Goal: Navigation & Orientation: Find specific page/section

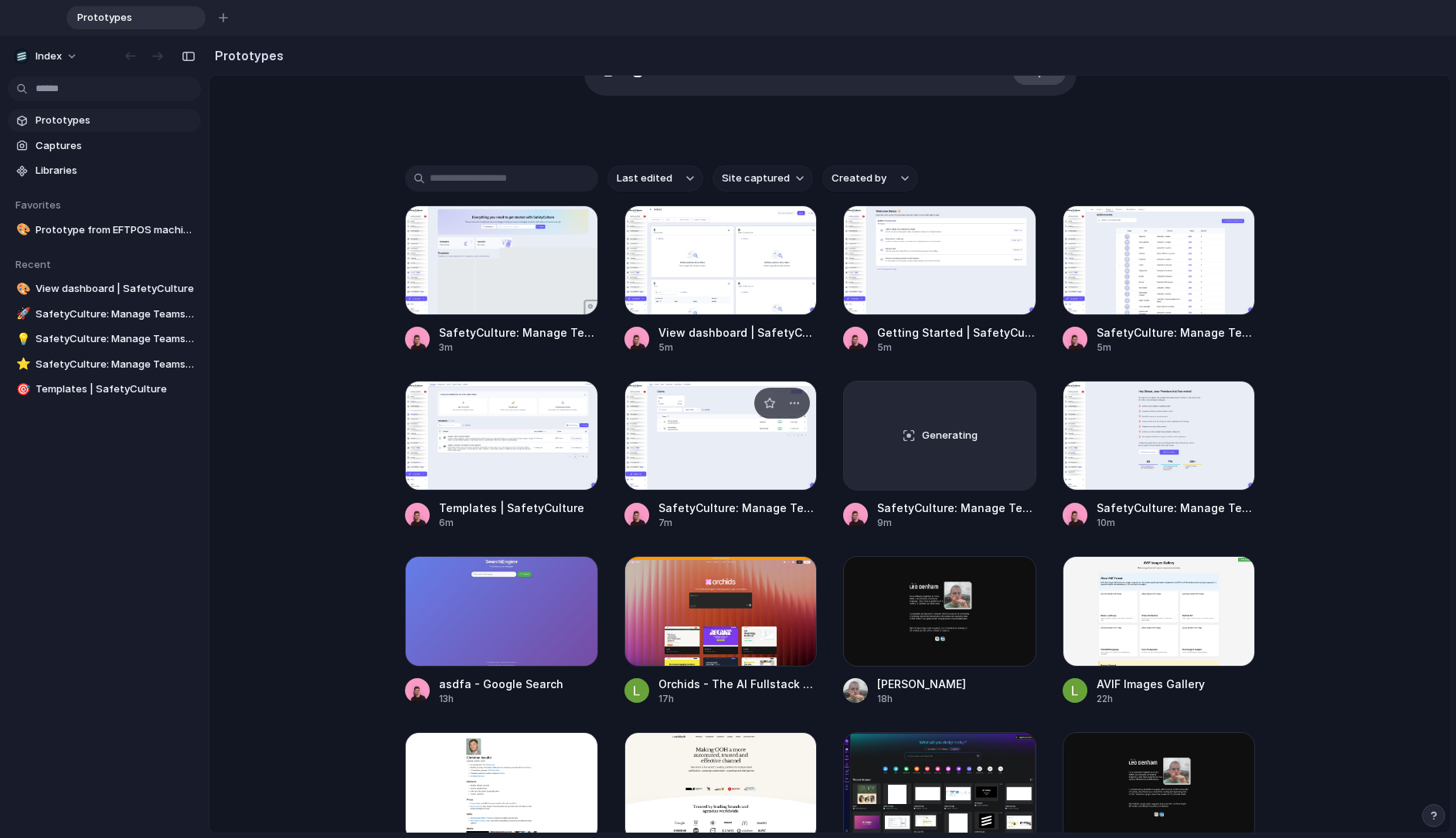
scroll to position [308, 0]
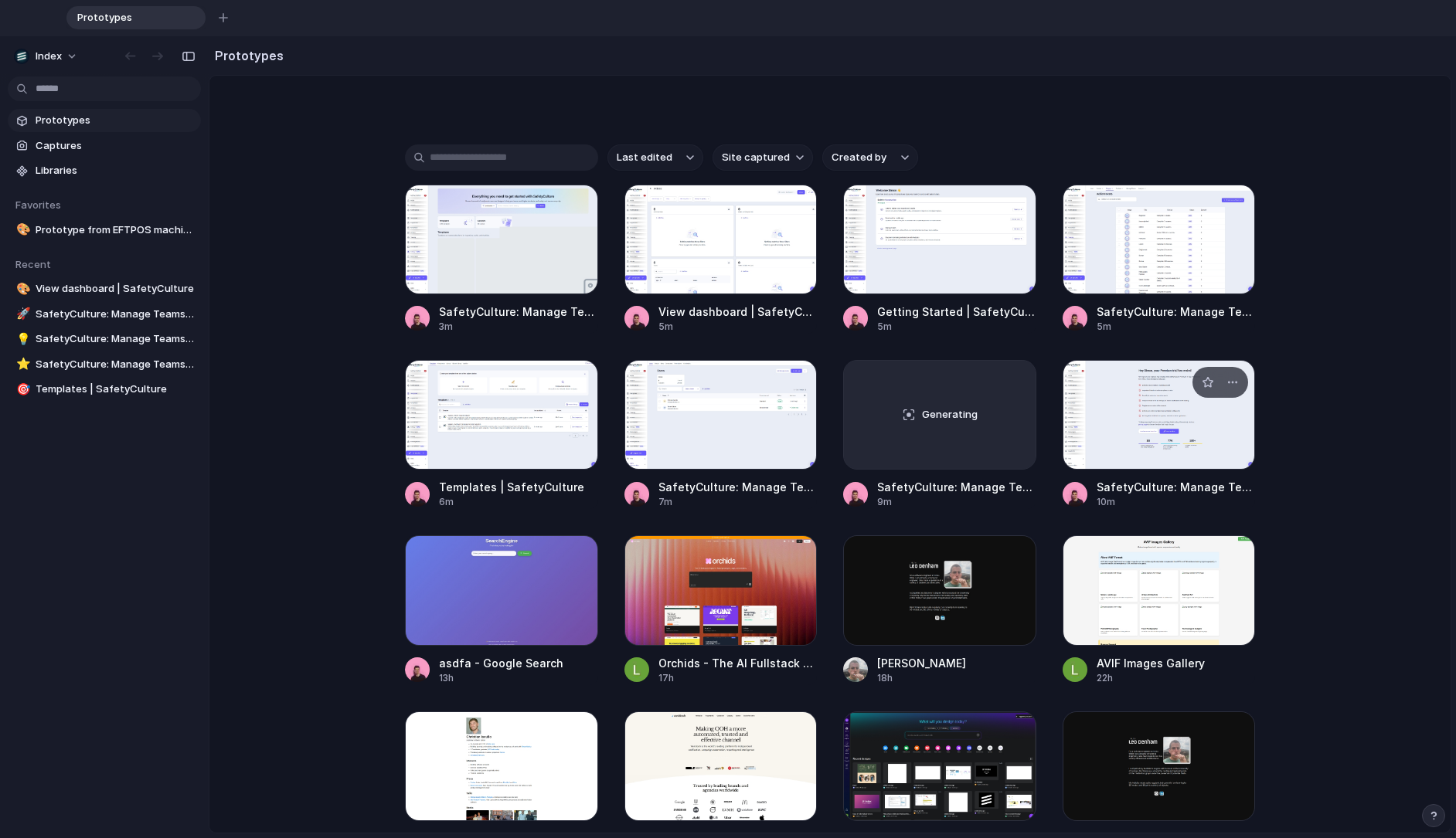
click at [1118, 425] on div at bounding box center [1159, 414] width 193 height 110
click at [744, 425] on div at bounding box center [721, 414] width 193 height 110
click at [524, 438] on div at bounding box center [501, 414] width 193 height 110
click at [1125, 233] on div at bounding box center [1159, 239] width 193 height 110
click at [1148, 246] on div at bounding box center [1159, 239] width 193 height 110
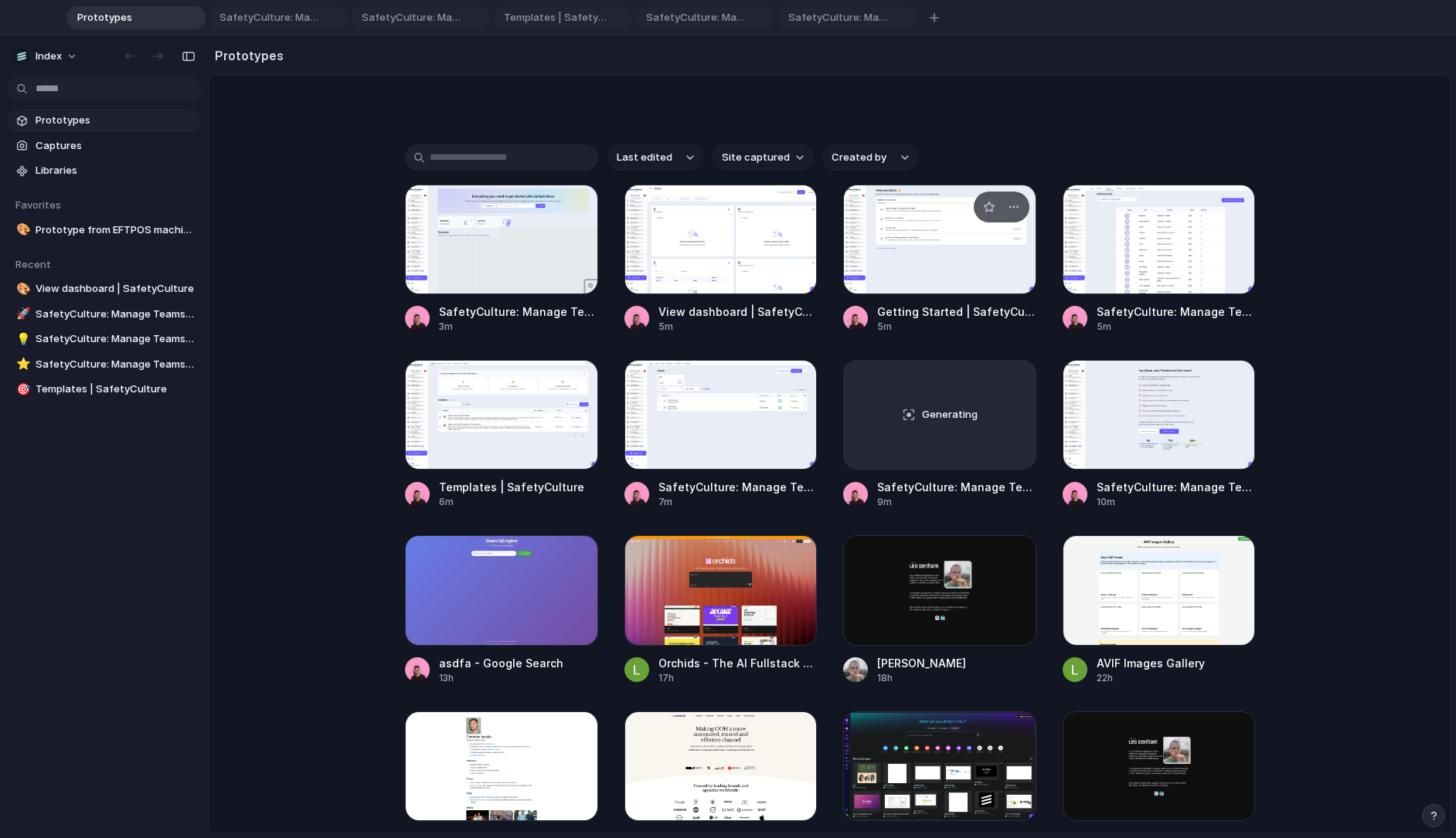
click at [946, 262] on div at bounding box center [940, 239] width 193 height 110
click at [704, 260] on div at bounding box center [721, 239] width 193 height 110
click at [576, 260] on div at bounding box center [501, 239] width 193 height 110
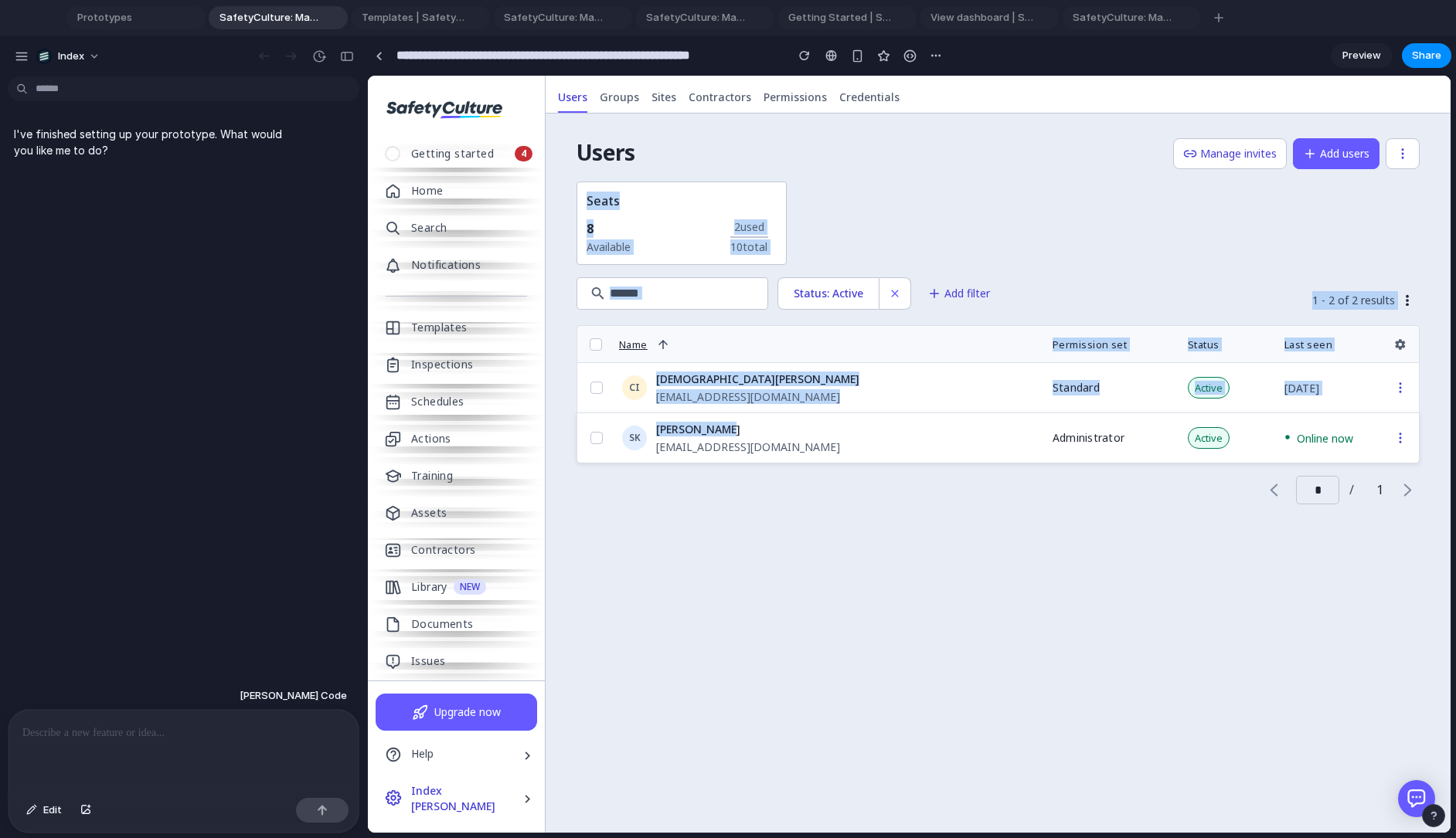
drag, startPoint x: 622, startPoint y: 183, endPoint x: 892, endPoint y: 443, distance: 374.8
click at [892, 443] on div "Users Manage invites Add users Seats 8 Available 2 used 10 total Status: Active…" at bounding box center [998, 473] width 905 height 719
click at [892, 443] on div "[EMAIL_ADDRESS][DOMAIN_NAME]" at bounding box center [845, 447] width 378 height 15
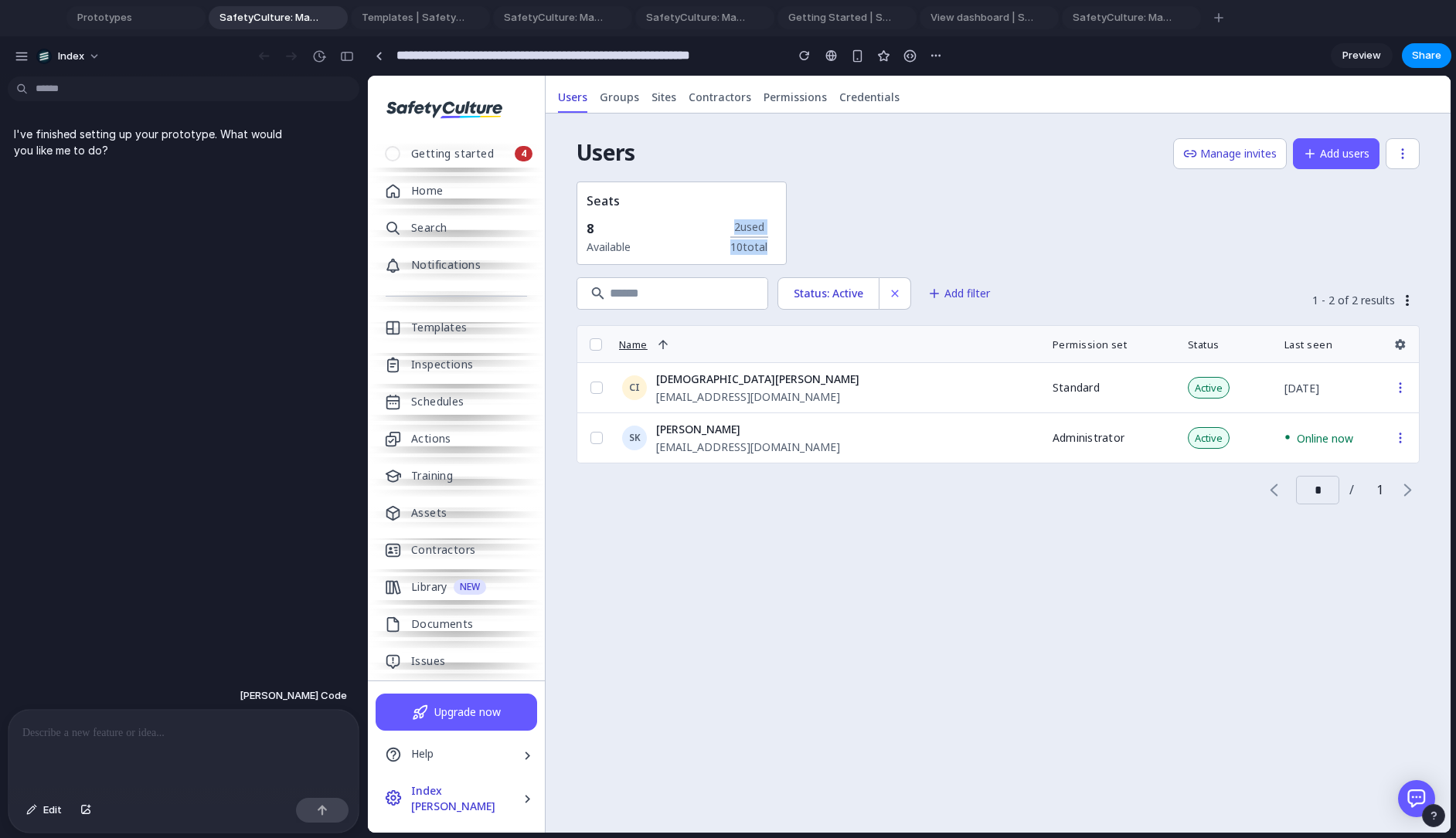
drag, startPoint x: 831, startPoint y: 327, endPoint x: 736, endPoint y: 208, distance: 152.3
click at [742, 209] on div "Users Manage invites Add users Seats 8 Available 2 used 10 total Status: Active…" at bounding box center [998, 473] width 905 height 719
click at [736, 208] on h4 "Seats" at bounding box center [681, 200] width 190 height 18
drag, startPoint x: 666, startPoint y: 143, endPoint x: 712, endPoint y: 646, distance: 505.1
click at [712, 638] on div "Users Manage invites Add users Seats 8 Available 2 used 10 total Status: Active…" at bounding box center [998, 473] width 905 height 719
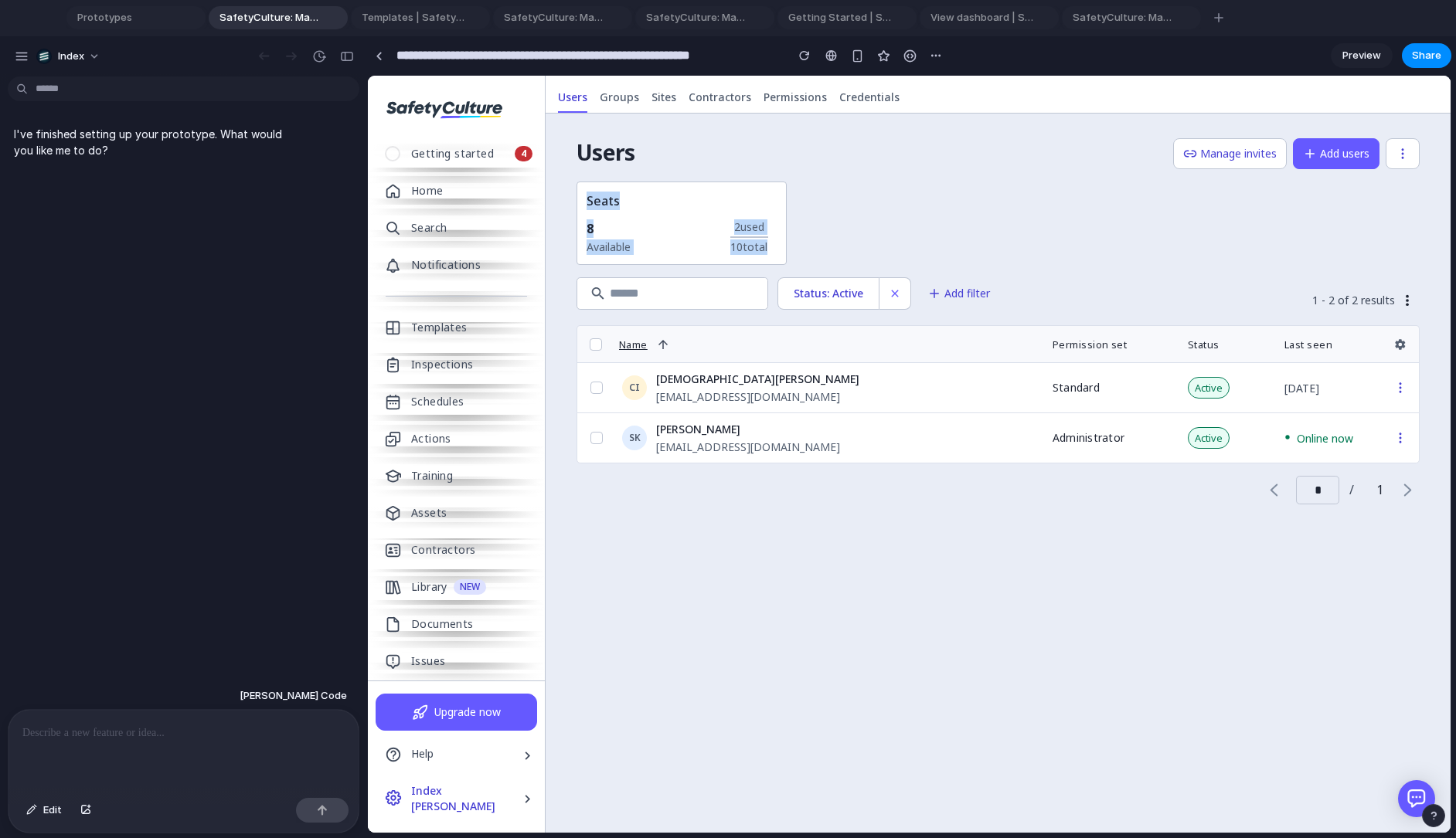
click at [712, 646] on div "Users Manage invites Add users Seats 8 Available 2 used 10 total Status: Active…" at bounding box center [998, 473] width 905 height 719
click at [412, 24] on span "Templates | SafetyCulture" at bounding box center [410, 17] width 110 height 16
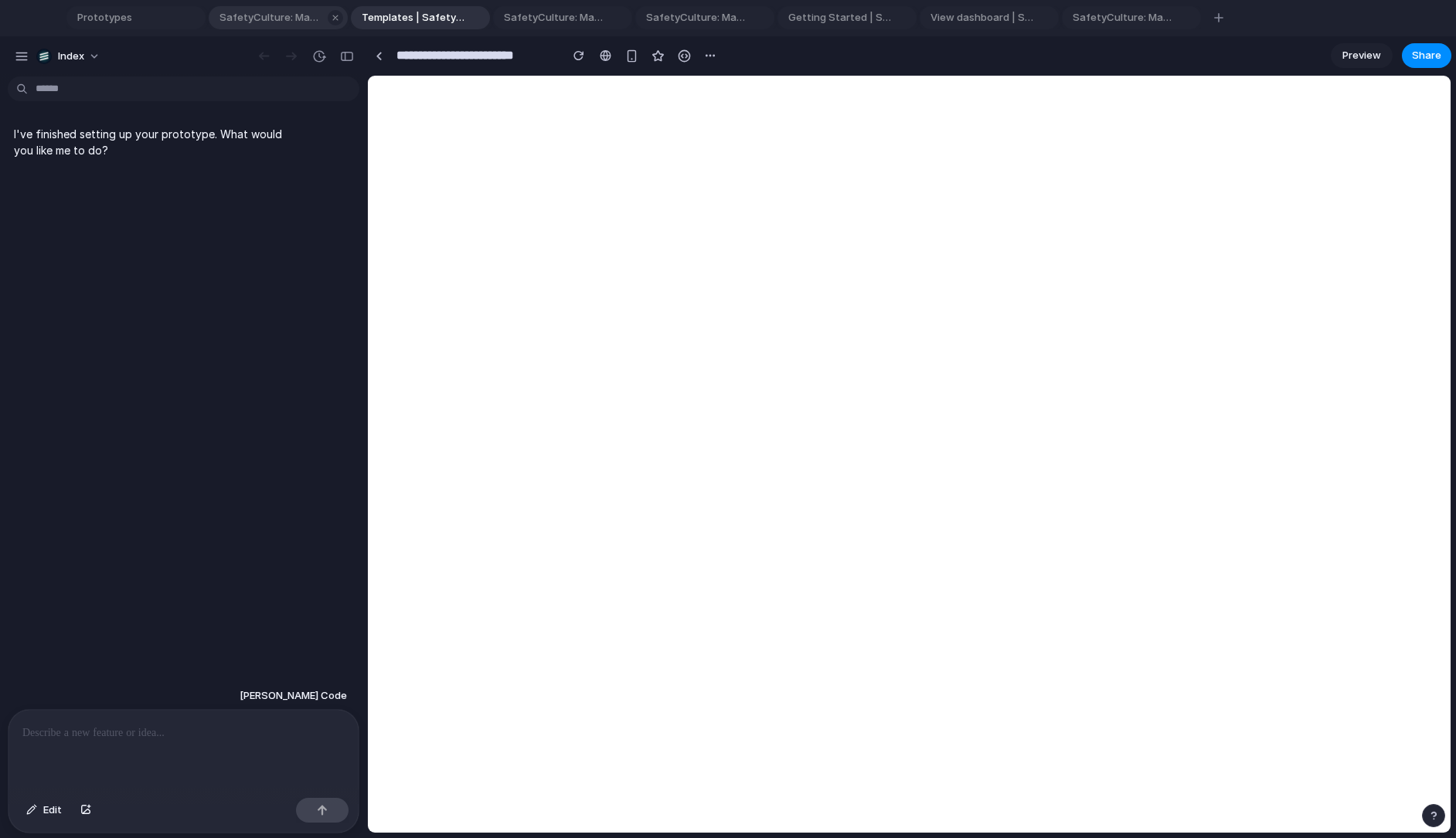
click at [279, 26] on div "SafetyCulture: Manage Teams and Inspection Data | SafetyCulture" at bounding box center [278, 17] width 139 height 23
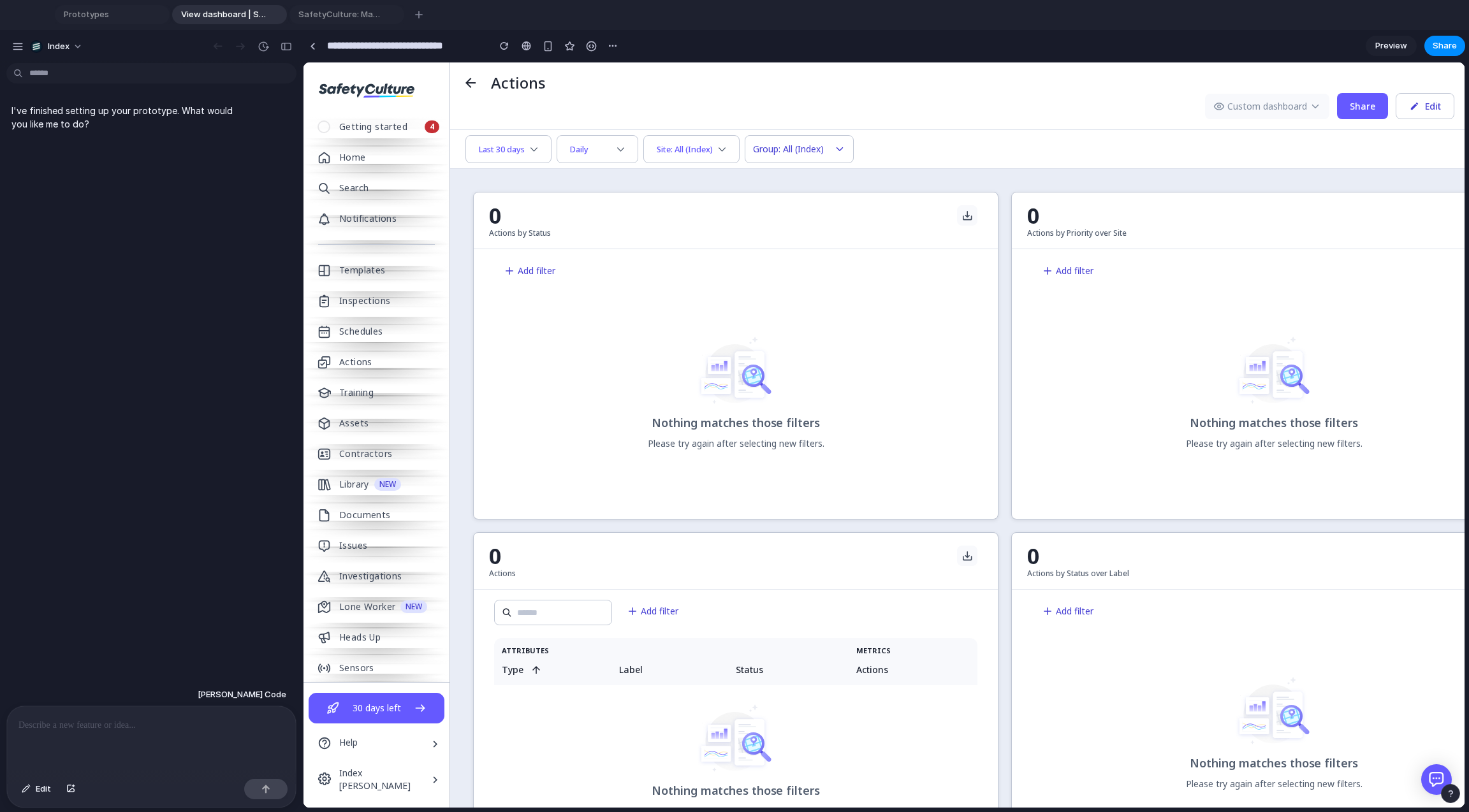
type input "**********"
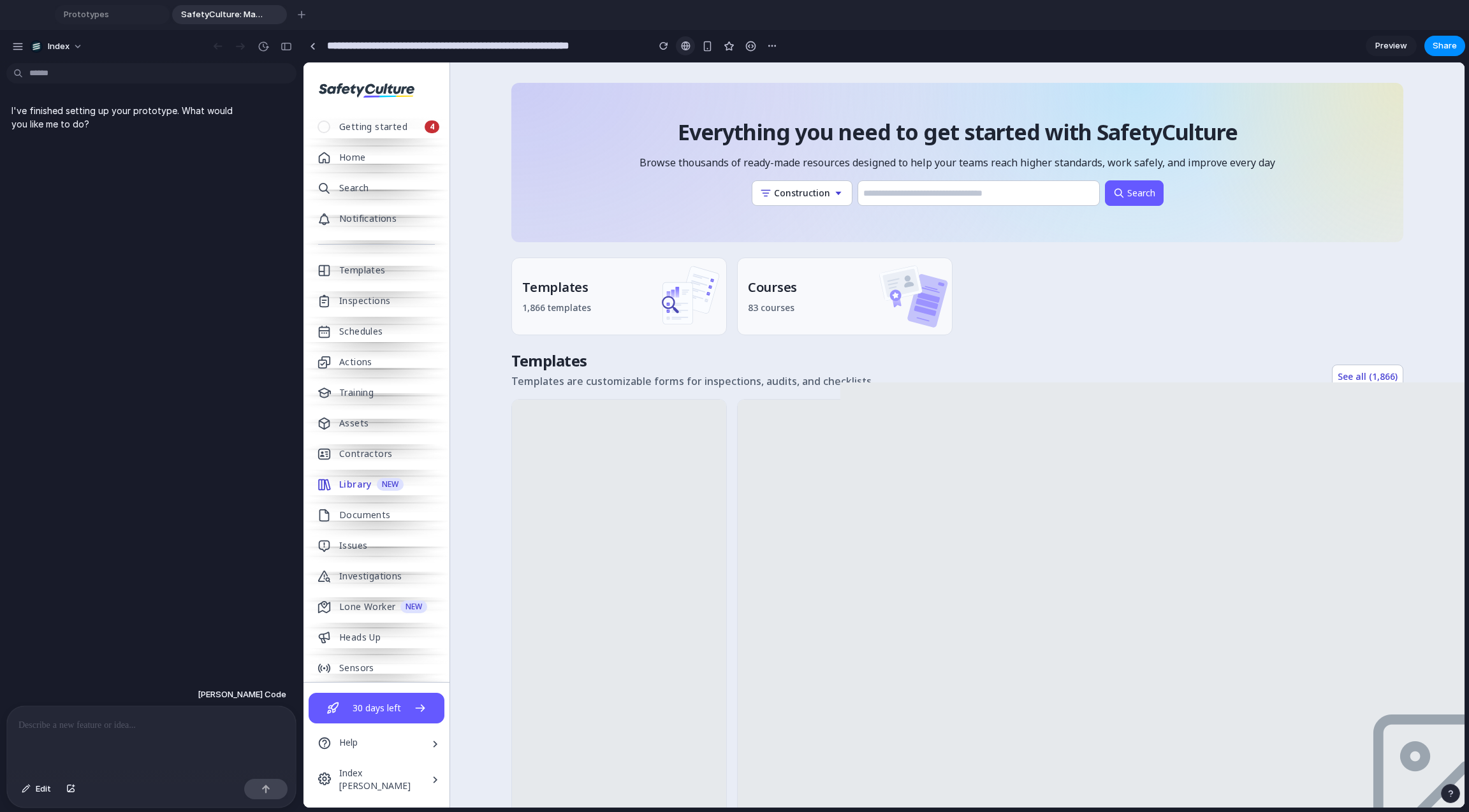
click at [688, 44] on div at bounding box center [686, 46] width 10 height 10
click at [315, 44] on link at bounding box center [312, 46] width 19 height 19
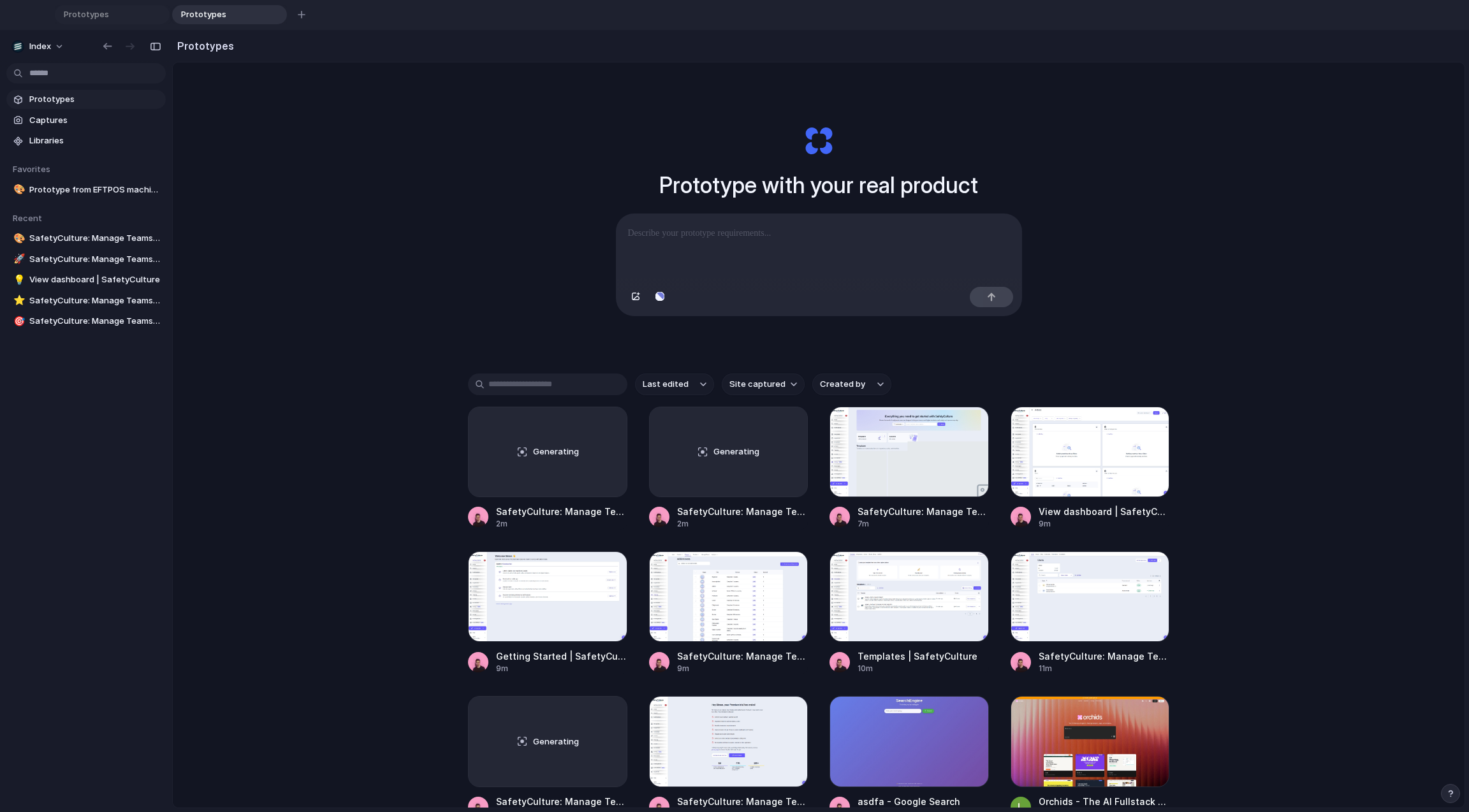
click at [305, 388] on div "Prototype with your real product Clone web app Clone screenshot Start from exis…" at bounding box center [818, 484] width 1291 height 843
